Goal: Information Seeking & Learning: Learn about a topic

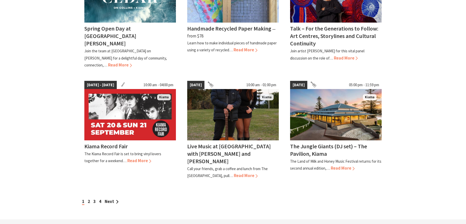
scroll to position [411, 0]
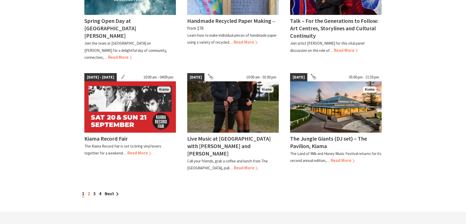
click at [88, 191] on link "2" at bounding box center [89, 194] width 2 height 6
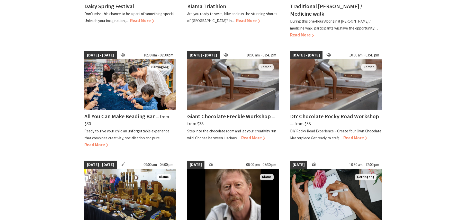
scroll to position [360, 0]
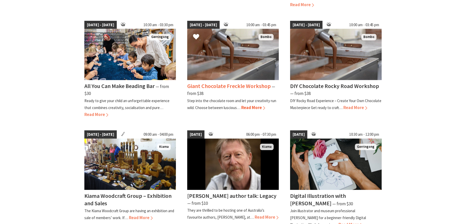
click at [218, 86] on h4 "Giant Chocolate Freckle Workshop" at bounding box center [229, 85] width 84 height 7
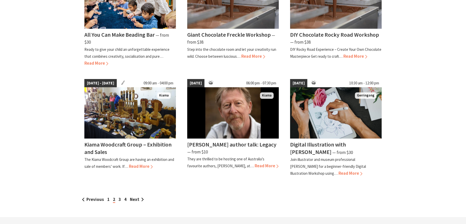
scroll to position [463, 0]
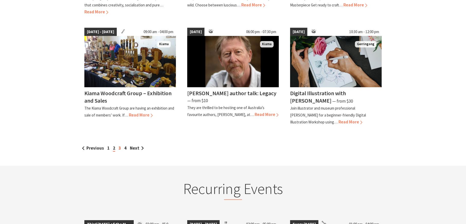
click at [120, 148] on link "3" at bounding box center [119, 148] width 2 height 6
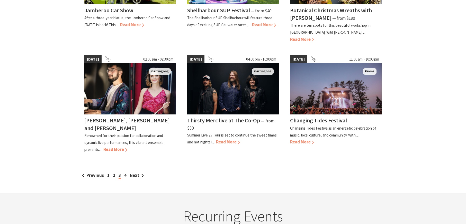
scroll to position [437, 0]
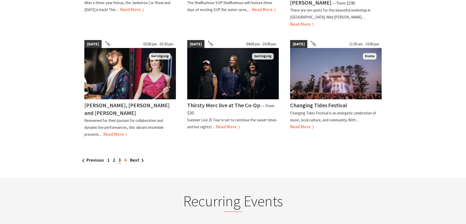
click at [124, 158] on link "4" at bounding box center [125, 161] width 2 height 6
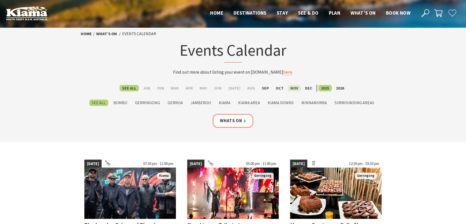
click at [291, 88] on label "Nov" at bounding box center [294, 88] width 13 height 6
click at [0, 0] on input "Nov" at bounding box center [0, 0] width 0 height 0
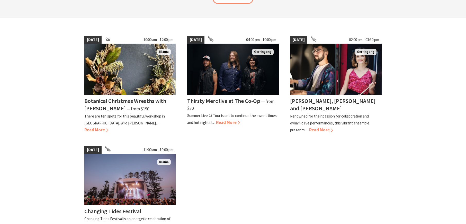
scroll to position [128, 0]
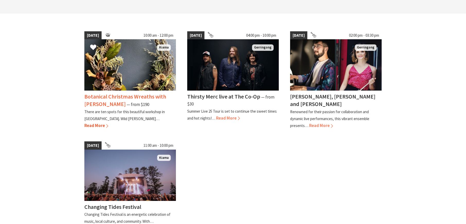
click at [113, 73] on img at bounding box center [129, 64] width 91 height 51
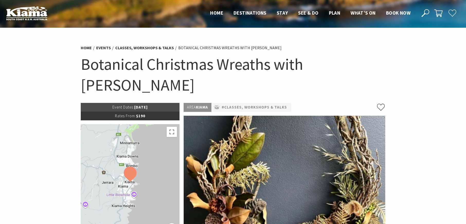
click at [405, 178] on section "Home Events Classes, Workshops & Talks Botanical Christmas Wreaths with Sharon …" at bounding box center [233, 222] width 466 height 388
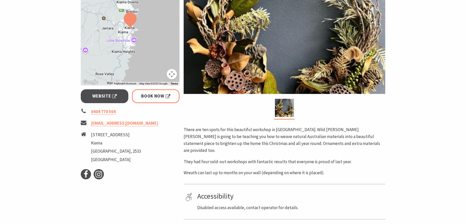
scroll to position [154, 0]
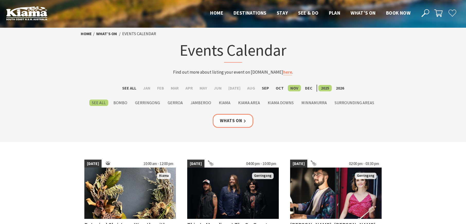
scroll to position [128, 0]
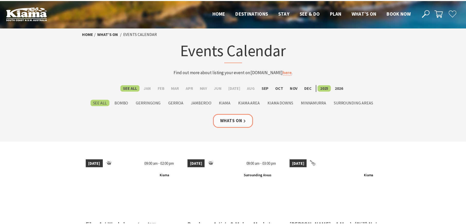
scroll to position [437, 0]
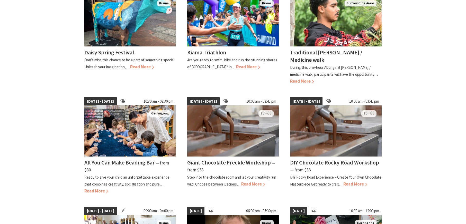
scroll to position [283, 0]
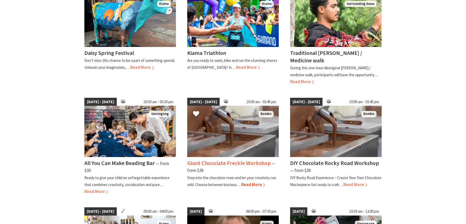
click at [245, 163] on h4 "Giant Chocolate Freckle Workshop" at bounding box center [229, 163] width 84 height 7
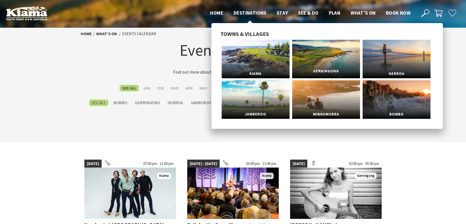
click at [338, 59] on link "Gerringong" at bounding box center [326, 59] width 68 height 39
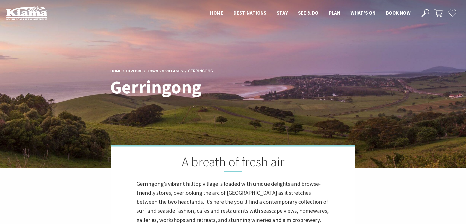
scroll to position [166, 472]
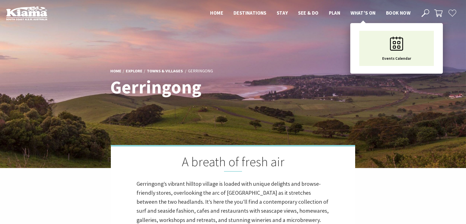
click at [374, 12] on span "What’s On" at bounding box center [362, 13] width 25 height 6
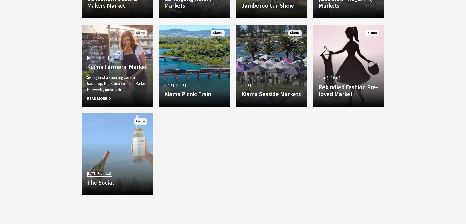
scroll to position [1028, 0]
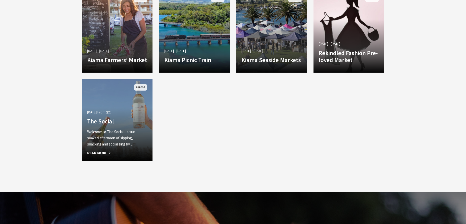
click at [100, 121] on h4 "The Social" at bounding box center [117, 121] width 60 height 7
